Goal: Transaction & Acquisition: Purchase product/service

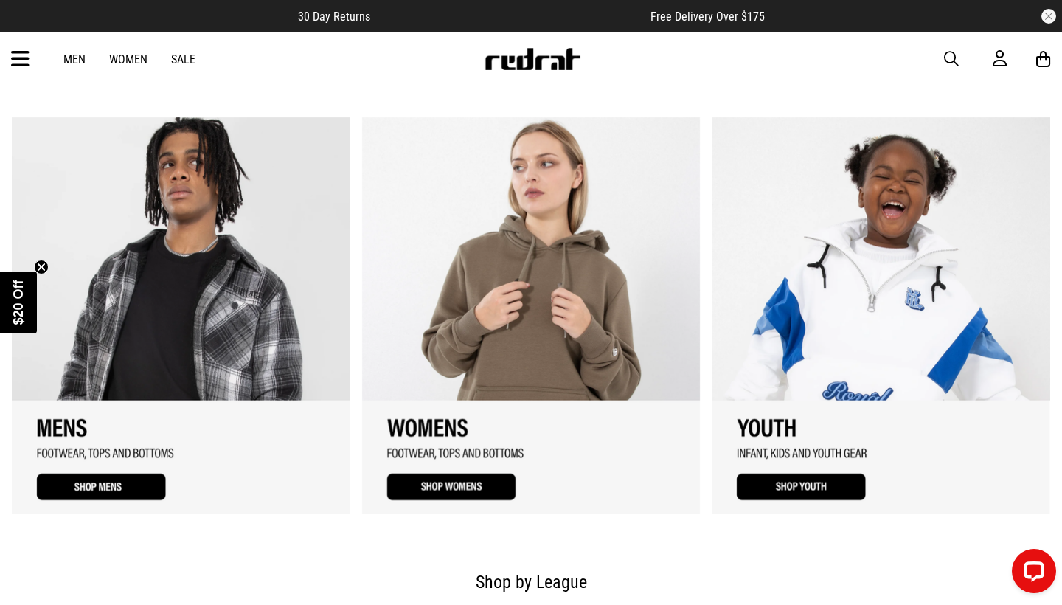
click at [23, 60] on icon at bounding box center [20, 59] width 18 height 24
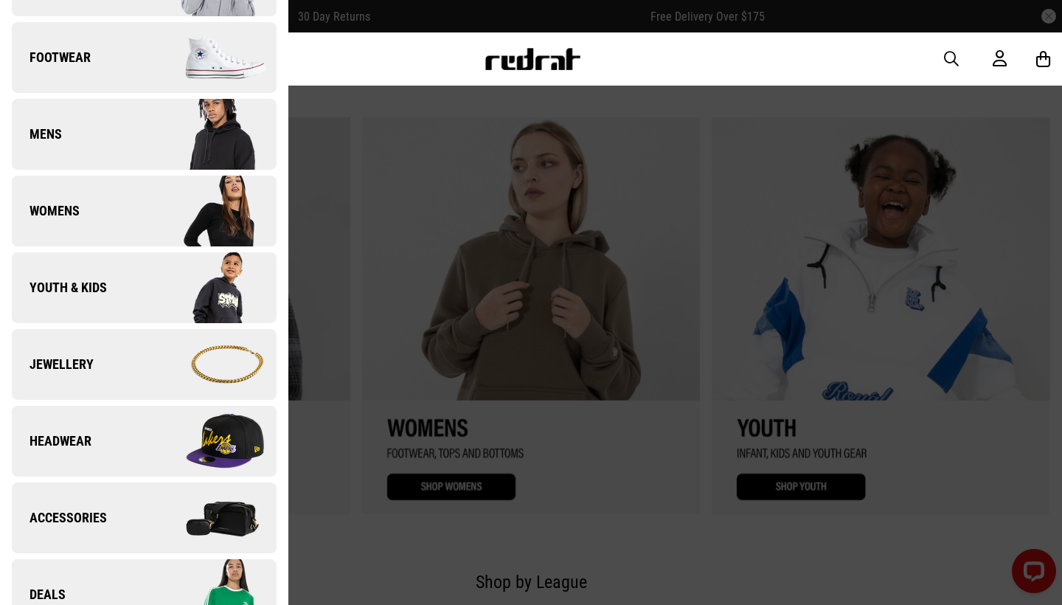
scroll to position [148, 0]
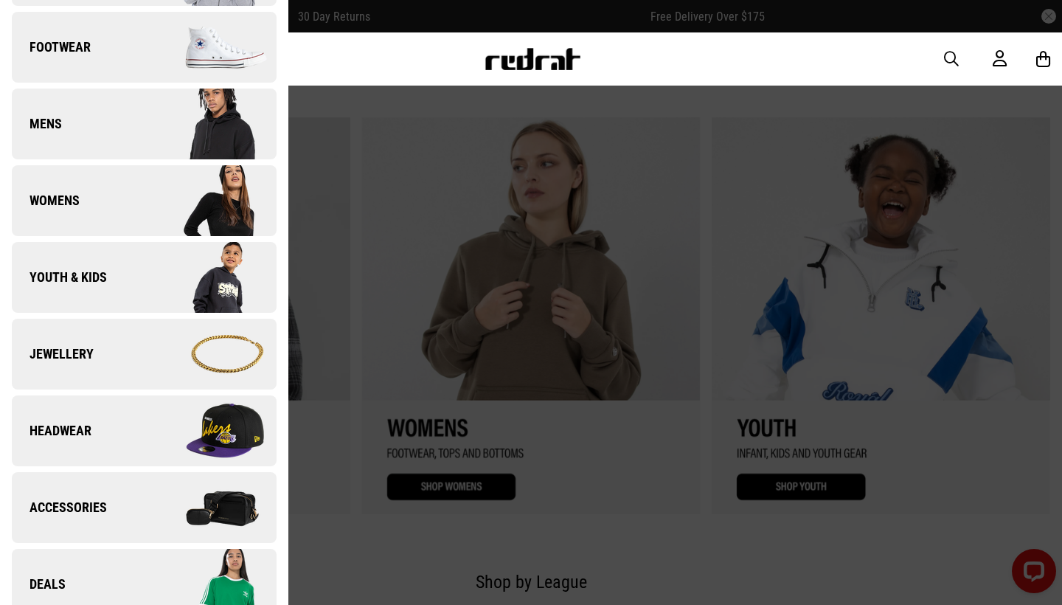
click at [137, 356] on link "Jewellery" at bounding box center [144, 354] width 265 height 71
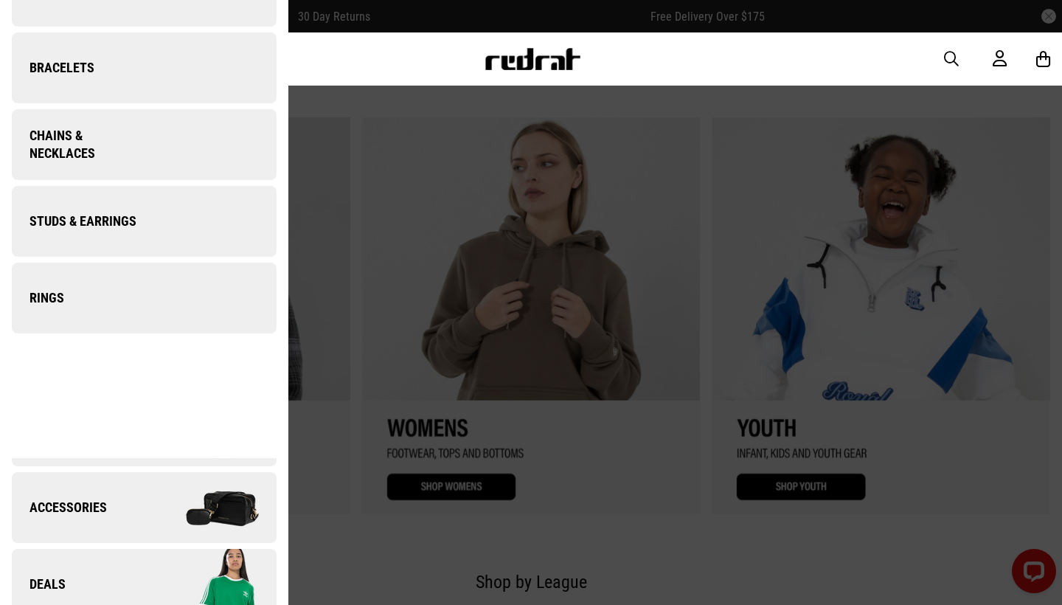
scroll to position [0, 0]
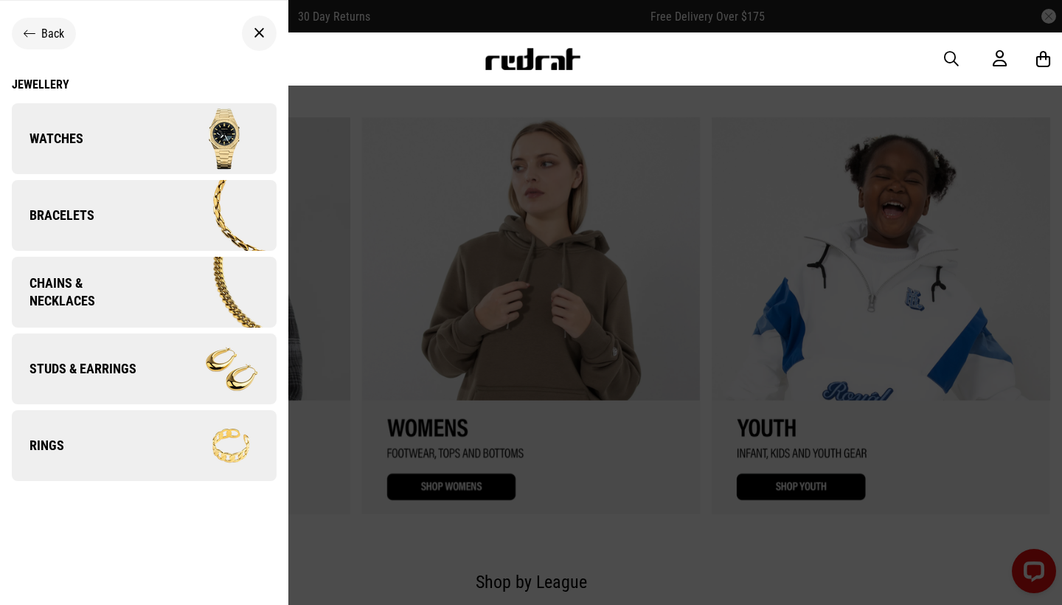
click at [146, 441] on img at bounding box center [210, 446] width 132 height 74
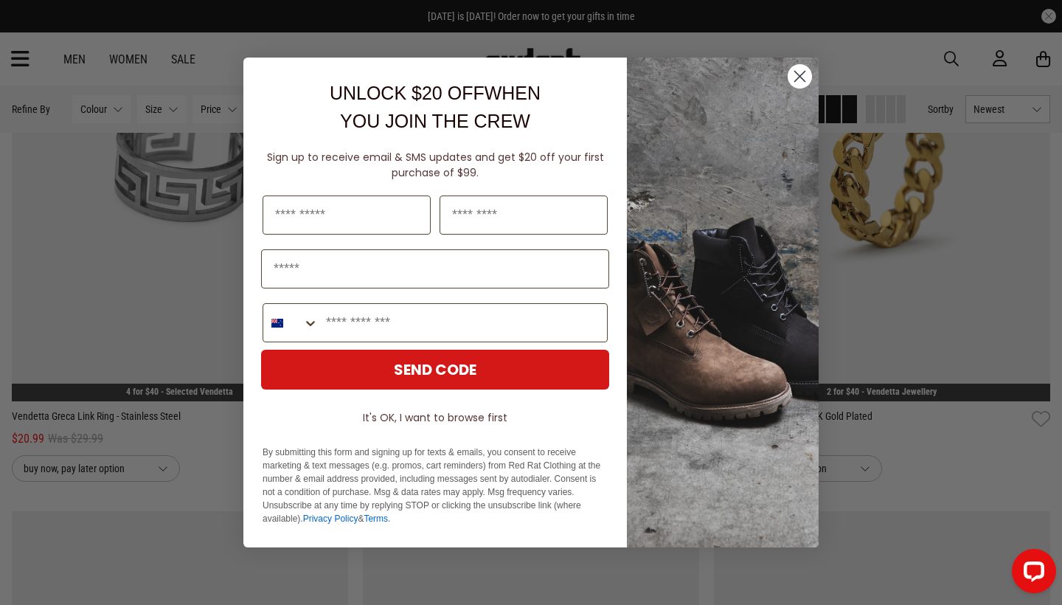
scroll to position [2623, 0]
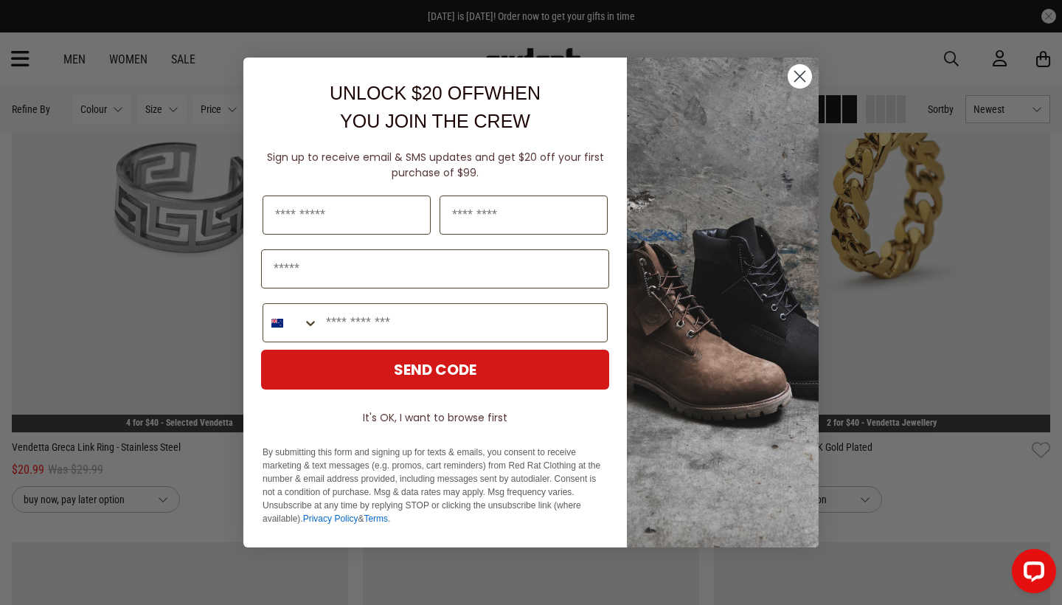
click at [799, 75] on icon "Close dialog" at bounding box center [800, 77] width 10 height 10
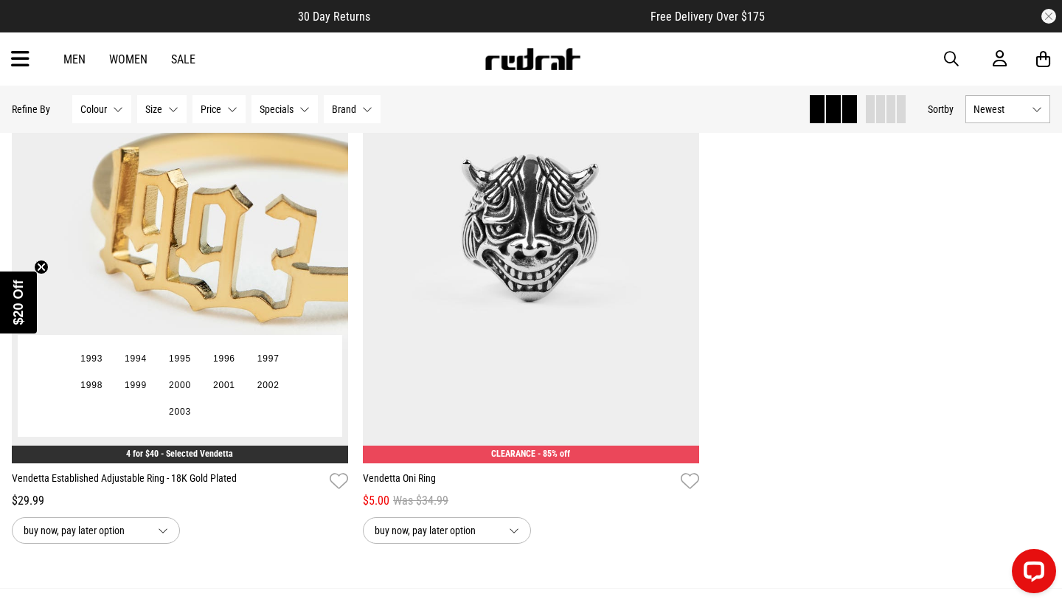
scroll to position [3727, 0]
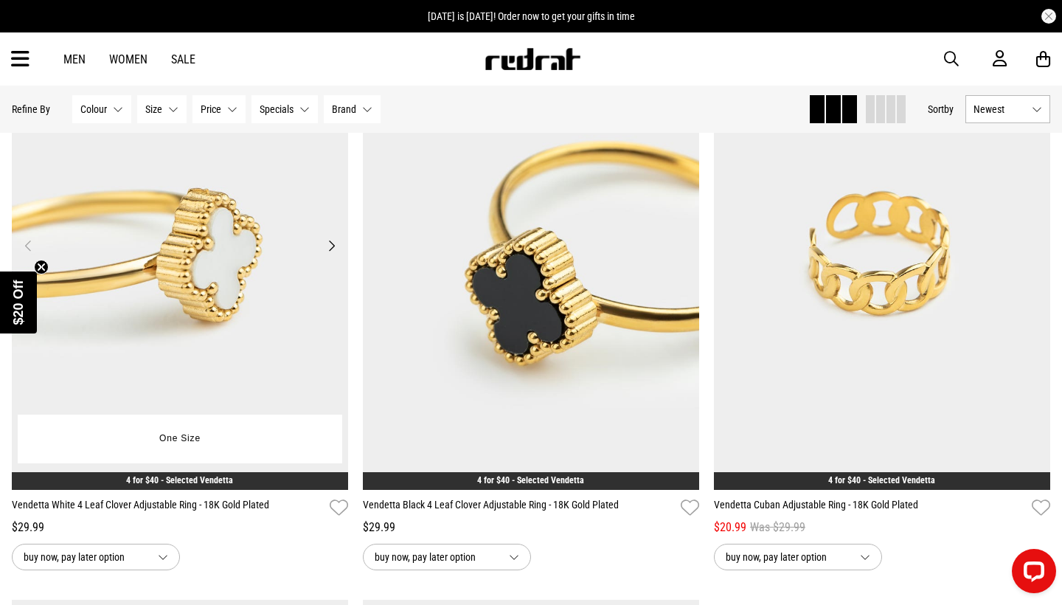
click at [230, 272] on img at bounding box center [180, 253] width 336 height 471
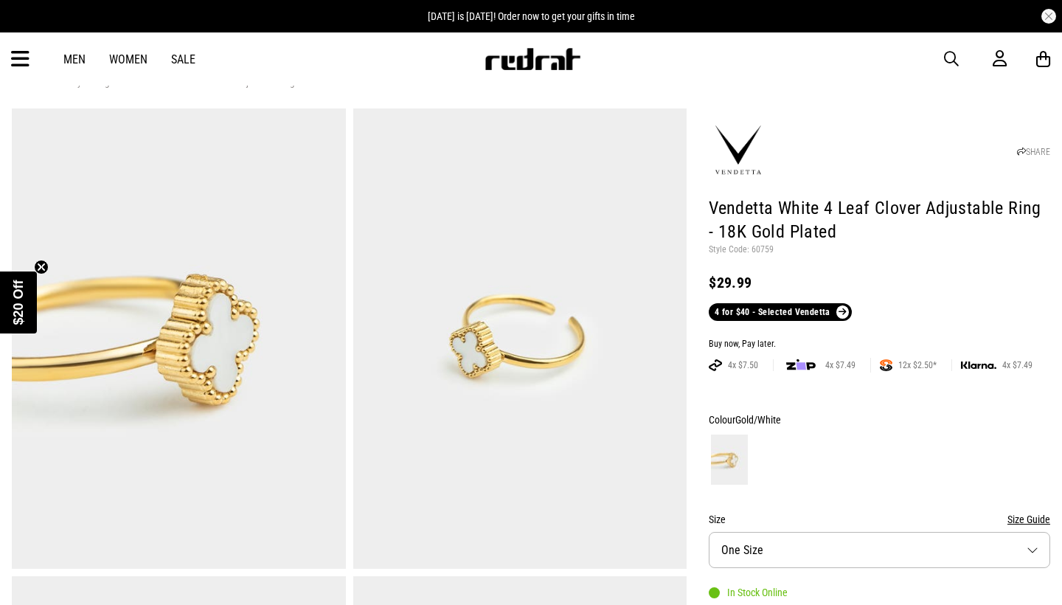
click at [738, 139] on img at bounding box center [738, 150] width 59 height 59
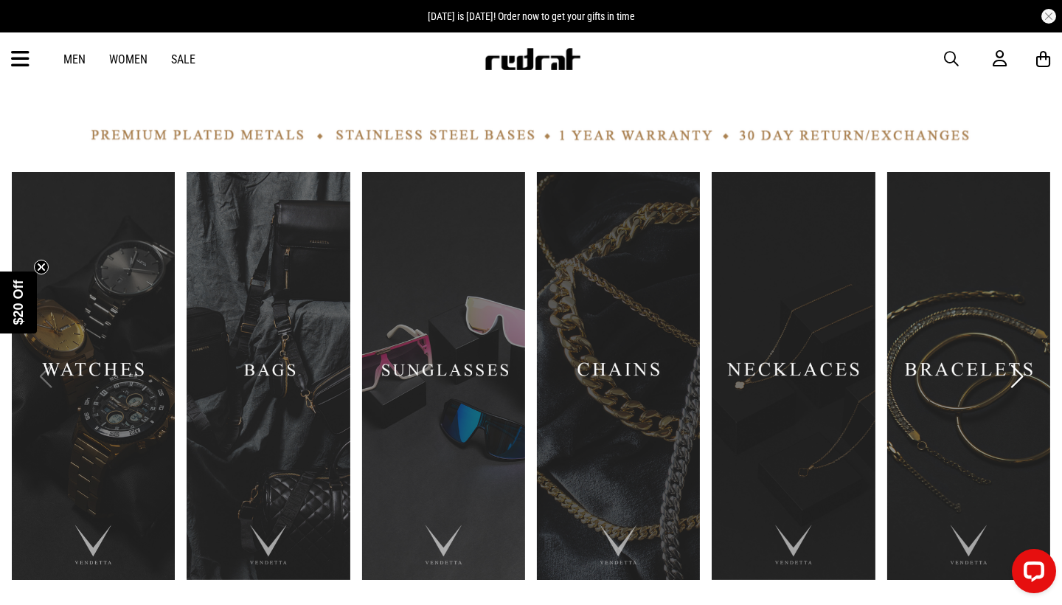
scroll to position [509, 0]
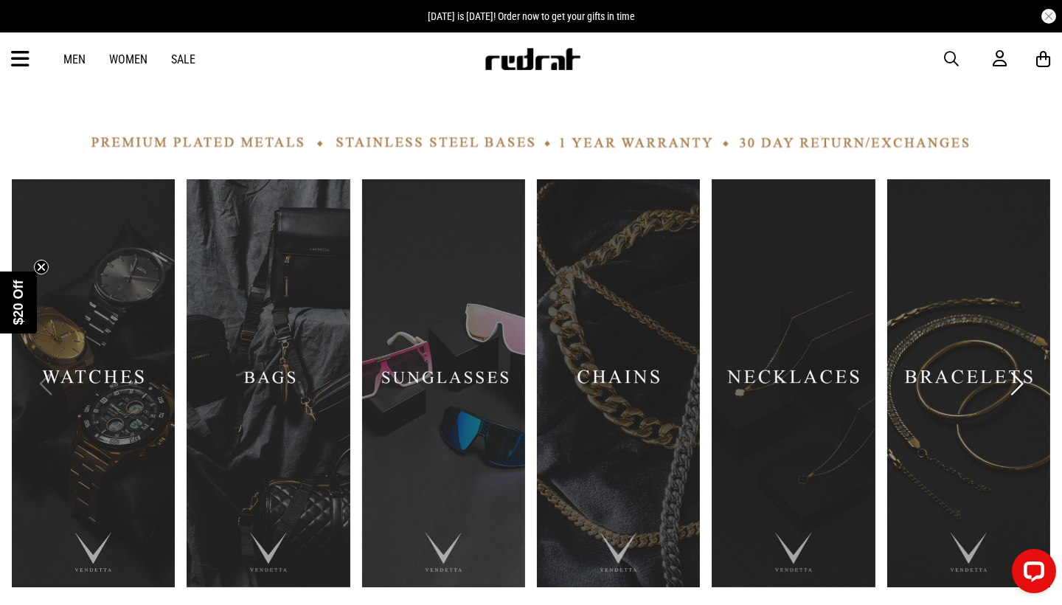
click at [596, 140] on div "1 / 1" at bounding box center [531, 124] width 1039 height 62
click at [631, 151] on div "1 / 1" at bounding box center [531, 124] width 1039 height 62
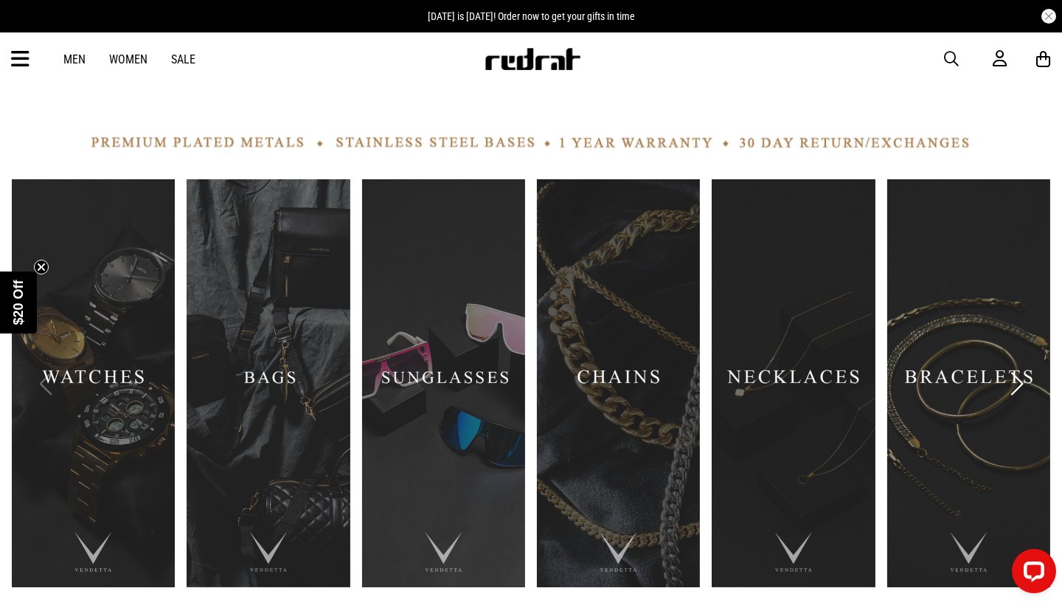
click at [631, 151] on div "1 / 1" at bounding box center [531, 124] width 1039 height 62
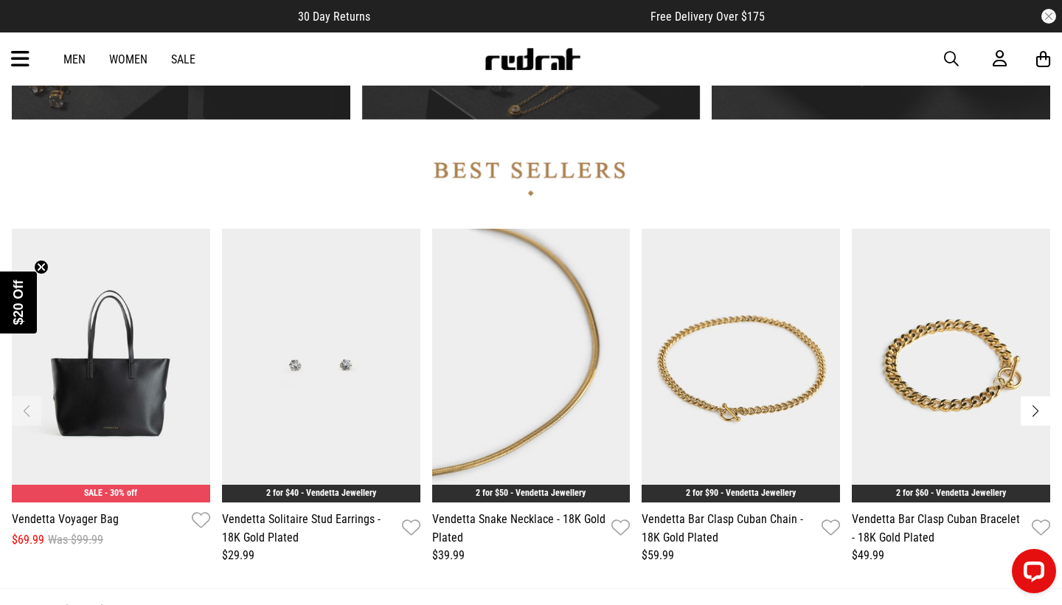
scroll to position [1087, 0]
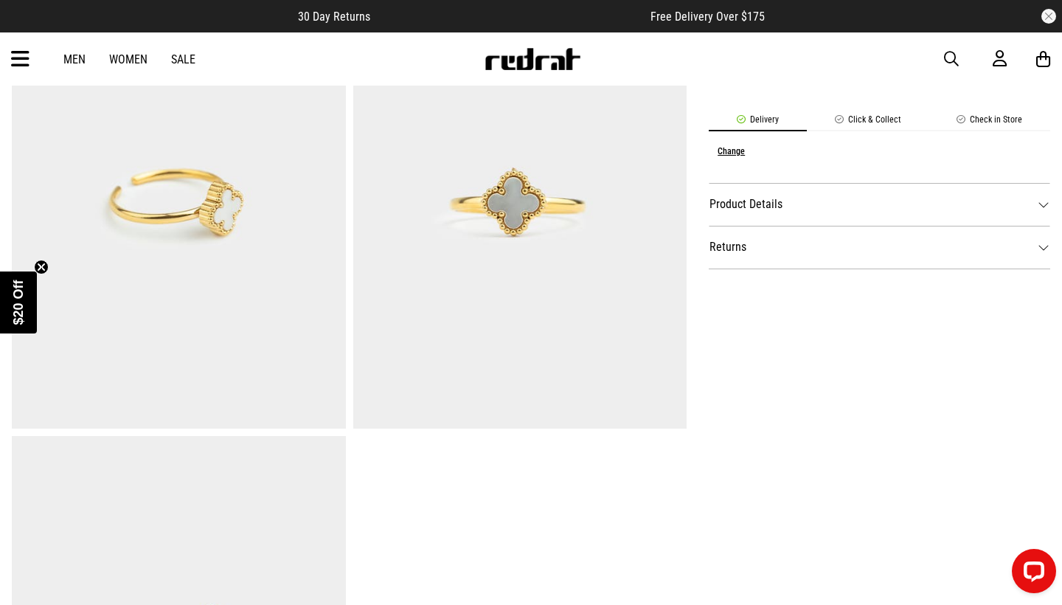
scroll to position [823, 0]
